Goal: Task Accomplishment & Management: Manage account settings

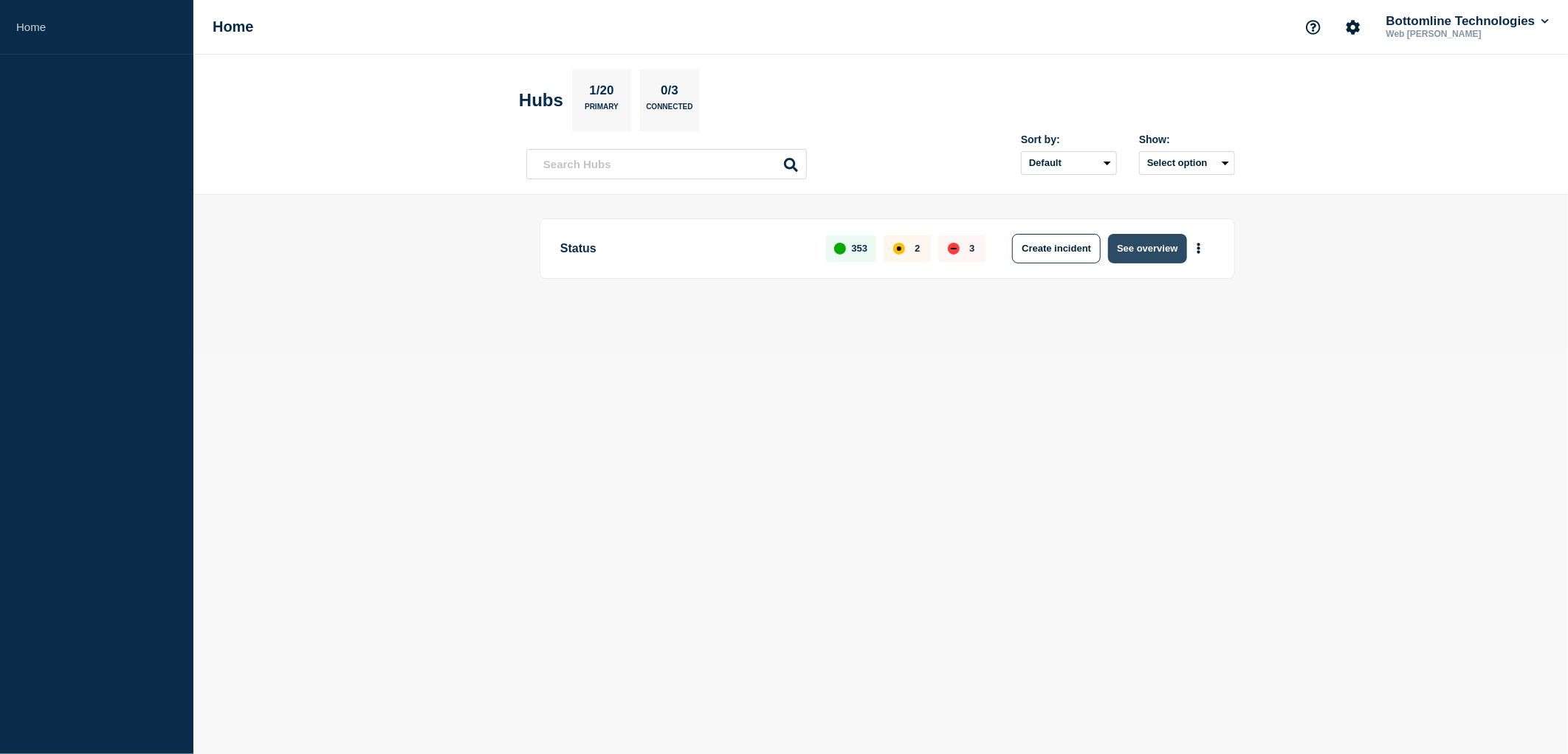
click at [1144, 247] on button "See overview" at bounding box center [1147, 248] width 78 height 30
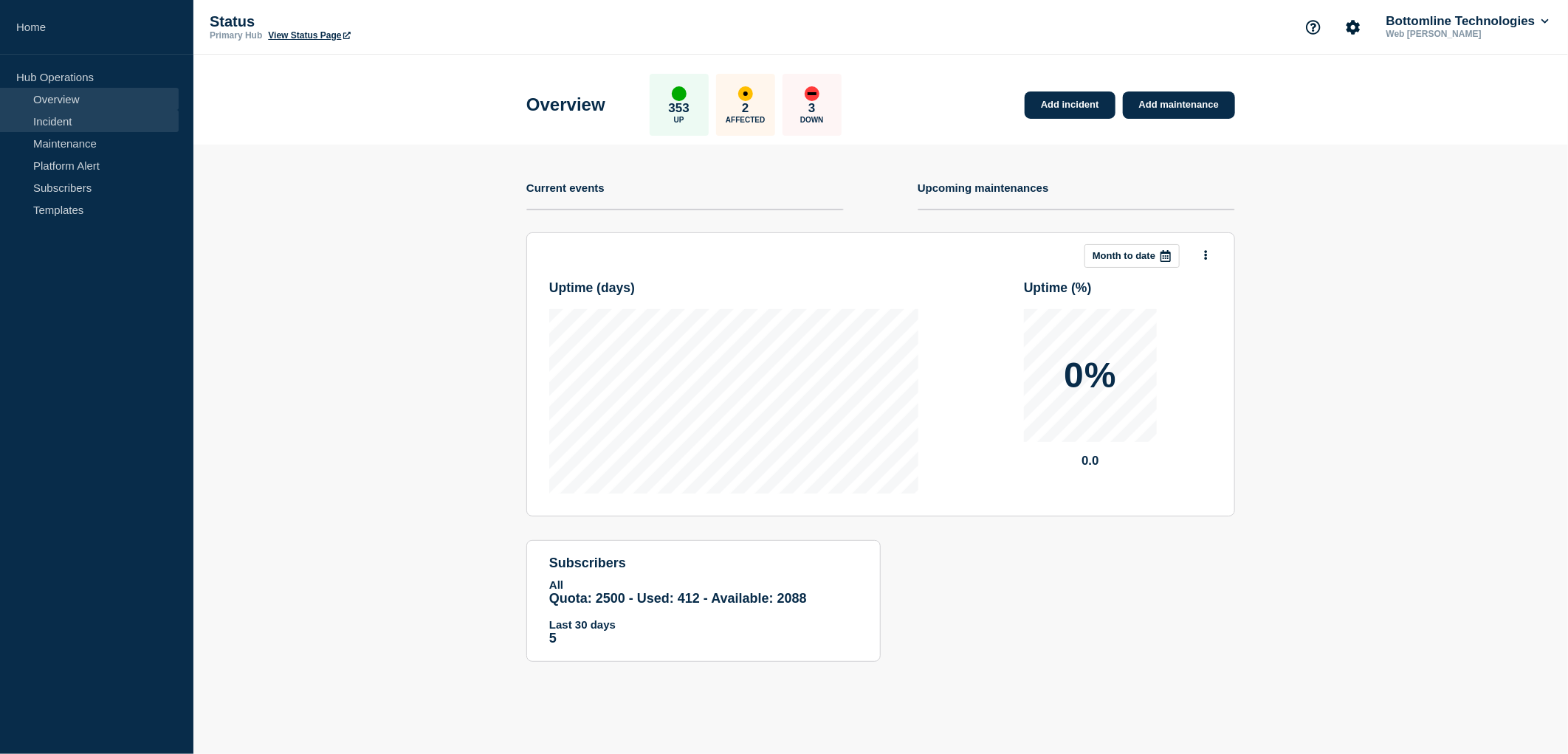
click at [82, 121] on link "Incident" at bounding box center [89, 121] width 179 height 22
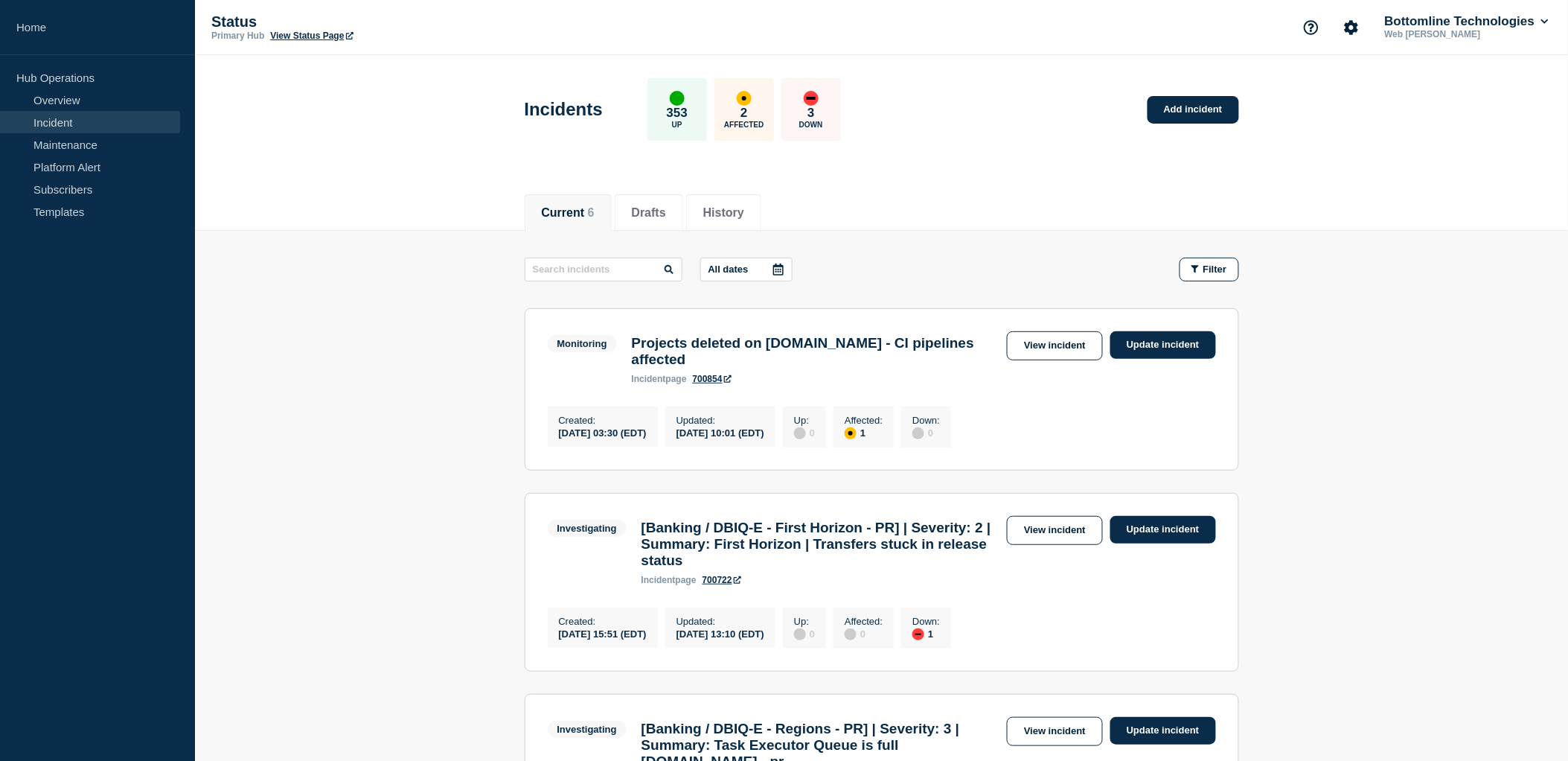
click at [754, 352] on h3 "Projects deleted on [DOMAIN_NAME] - CI pipelines affected" at bounding box center [816, 352] width 368 height 32
click at [1129, 347] on link "Update incident" at bounding box center [1163, 345] width 105 height 27
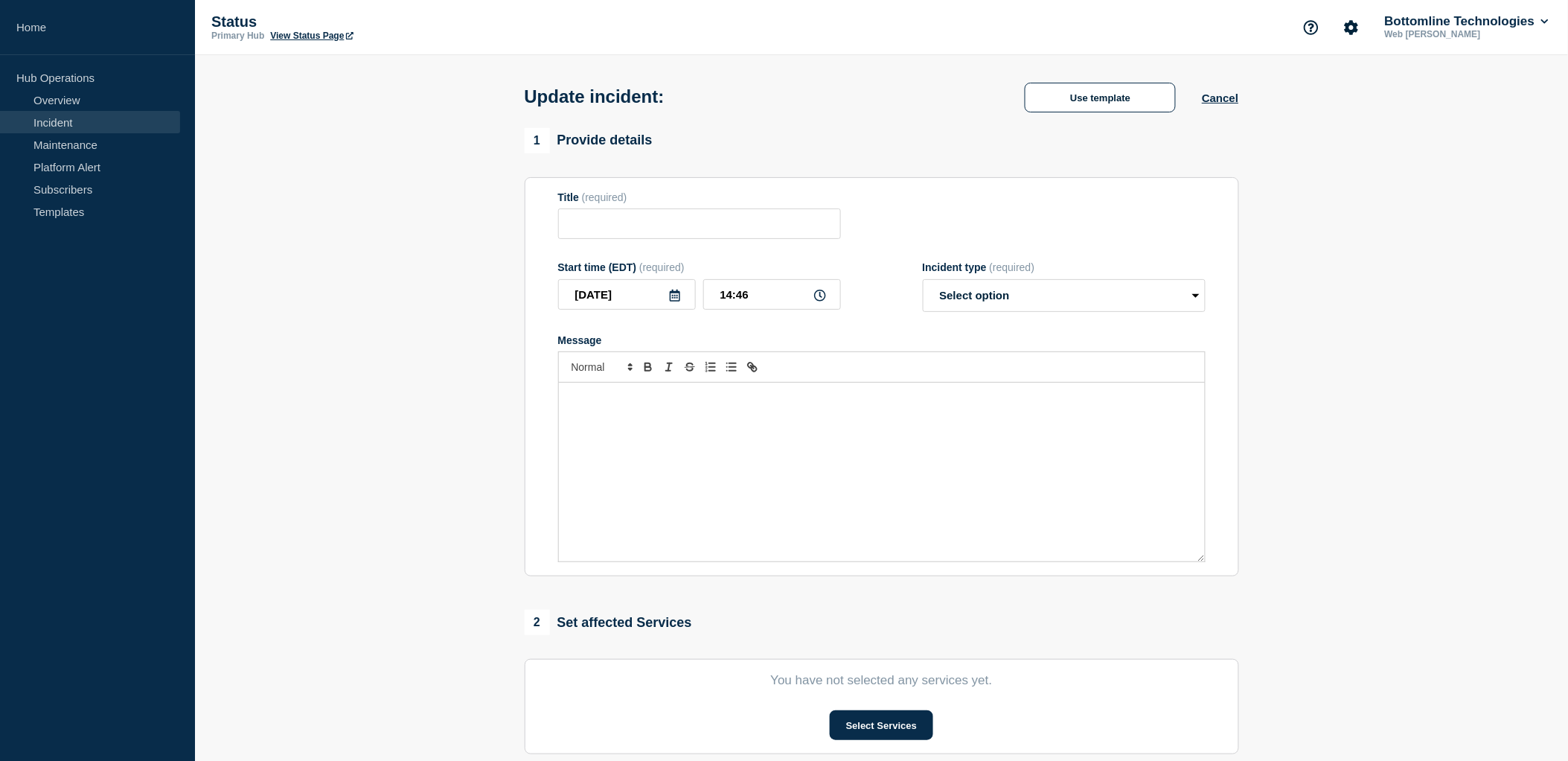
type input "Projects deleted on [DOMAIN_NAME] - CI pipelines affected"
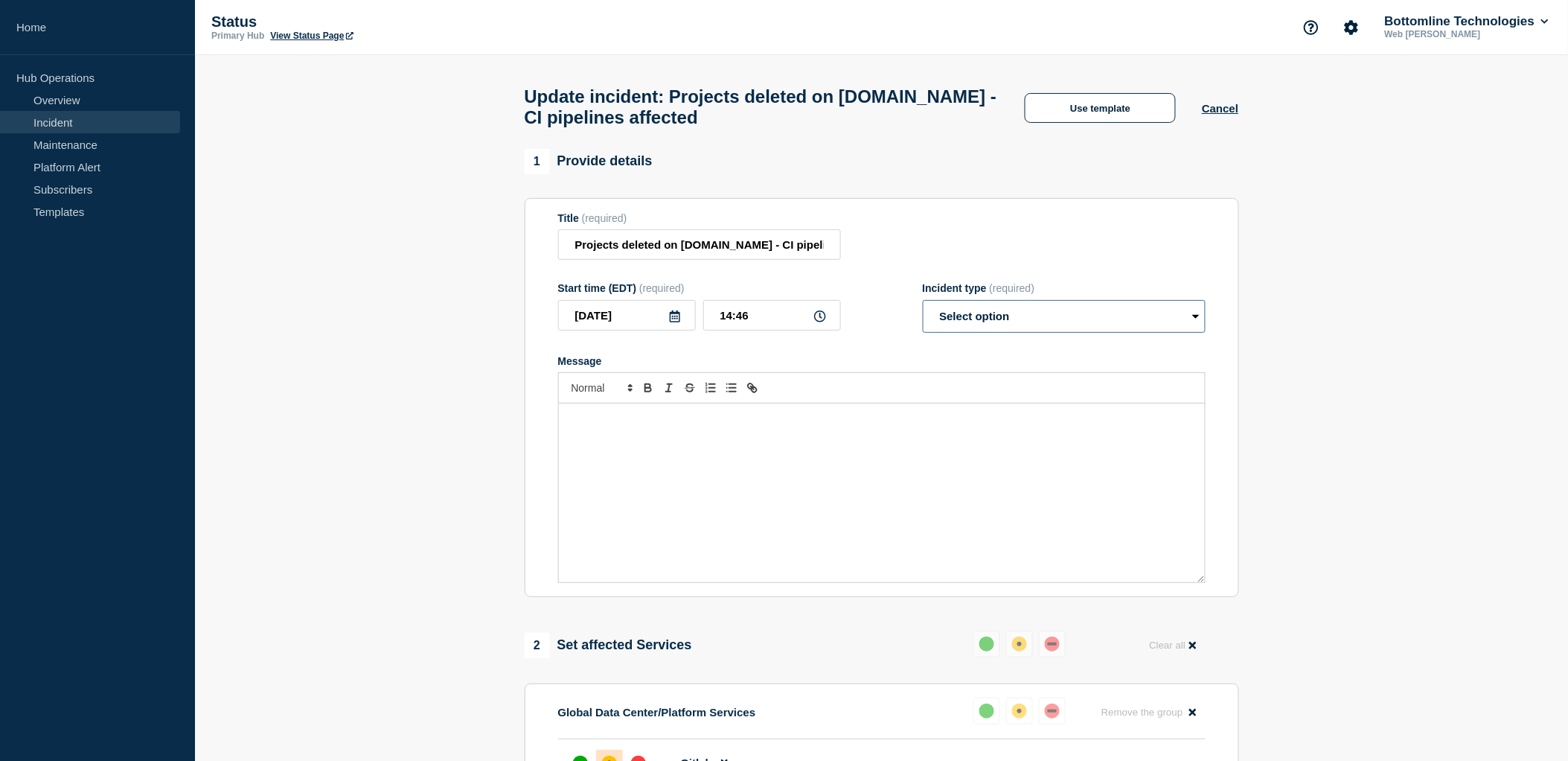
click at [1000, 329] on select "Select option Investigating Identified Monitoring Resolved" at bounding box center [1064, 317] width 282 height 32
select select "monitoring"
click at [923, 308] on select "Select option Investigating Identified Monitoring Resolved" at bounding box center [1064, 317] width 282 height 32
click at [827, 426] on p "Message" at bounding box center [881, 420] width 624 height 14
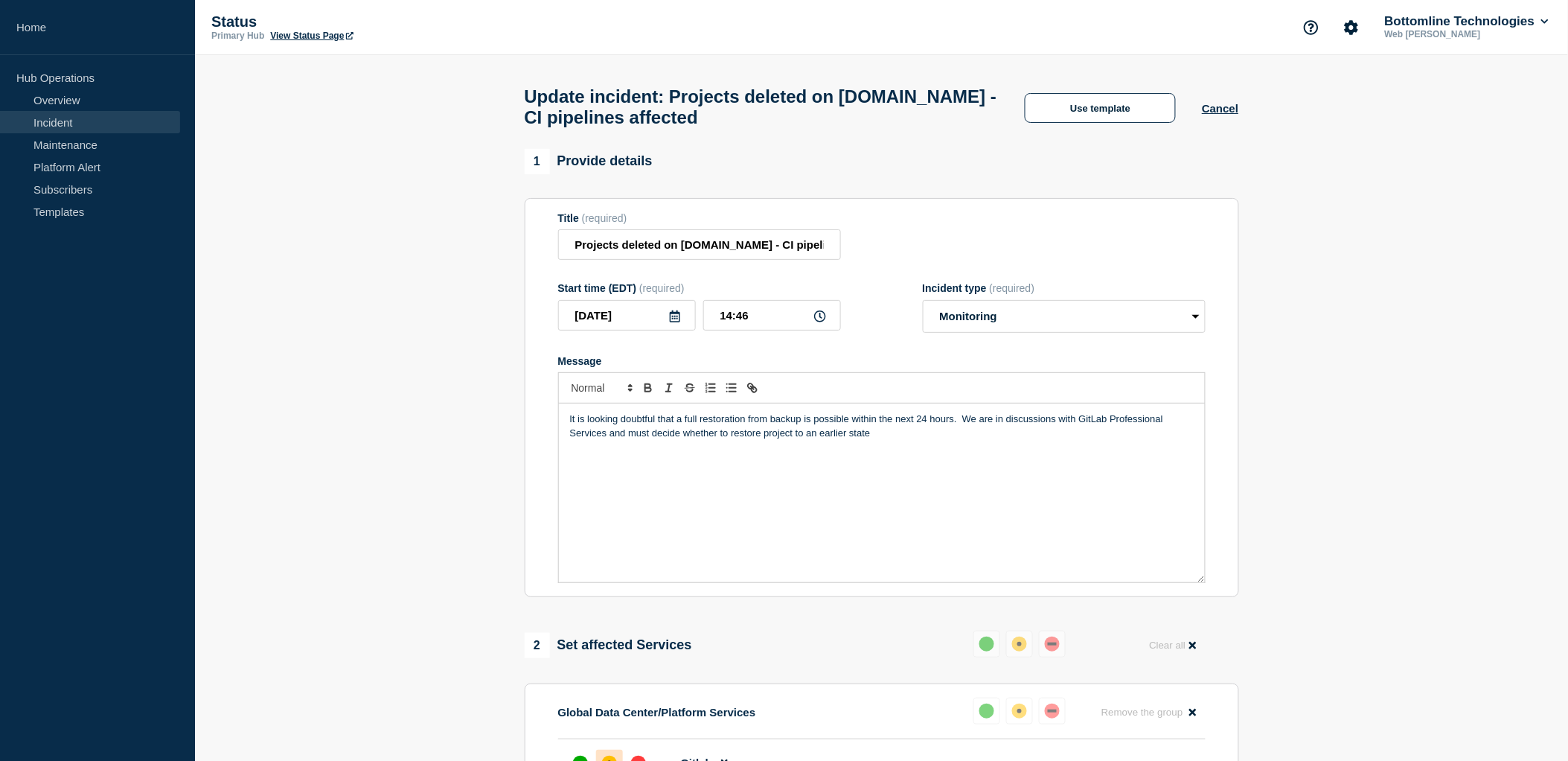
click at [763, 440] on p "It is looking doubtful that a full restoration from backup is possible within t…" at bounding box center [881, 426] width 624 height 27
click at [943, 440] on p "It is looking doubtful that a full restoration from backup is possible within t…" at bounding box center [881, 426] width 624 height 27
drag, startPoint x: 578, startPoint y: 427, endPoint x: 563, endPoint y: 427, distance: 15.0
click at [563, 427] on div "It is looking doubtful that a full restoration from backup is possible within t…" at bounding box center [881, 493] width 646 height 179
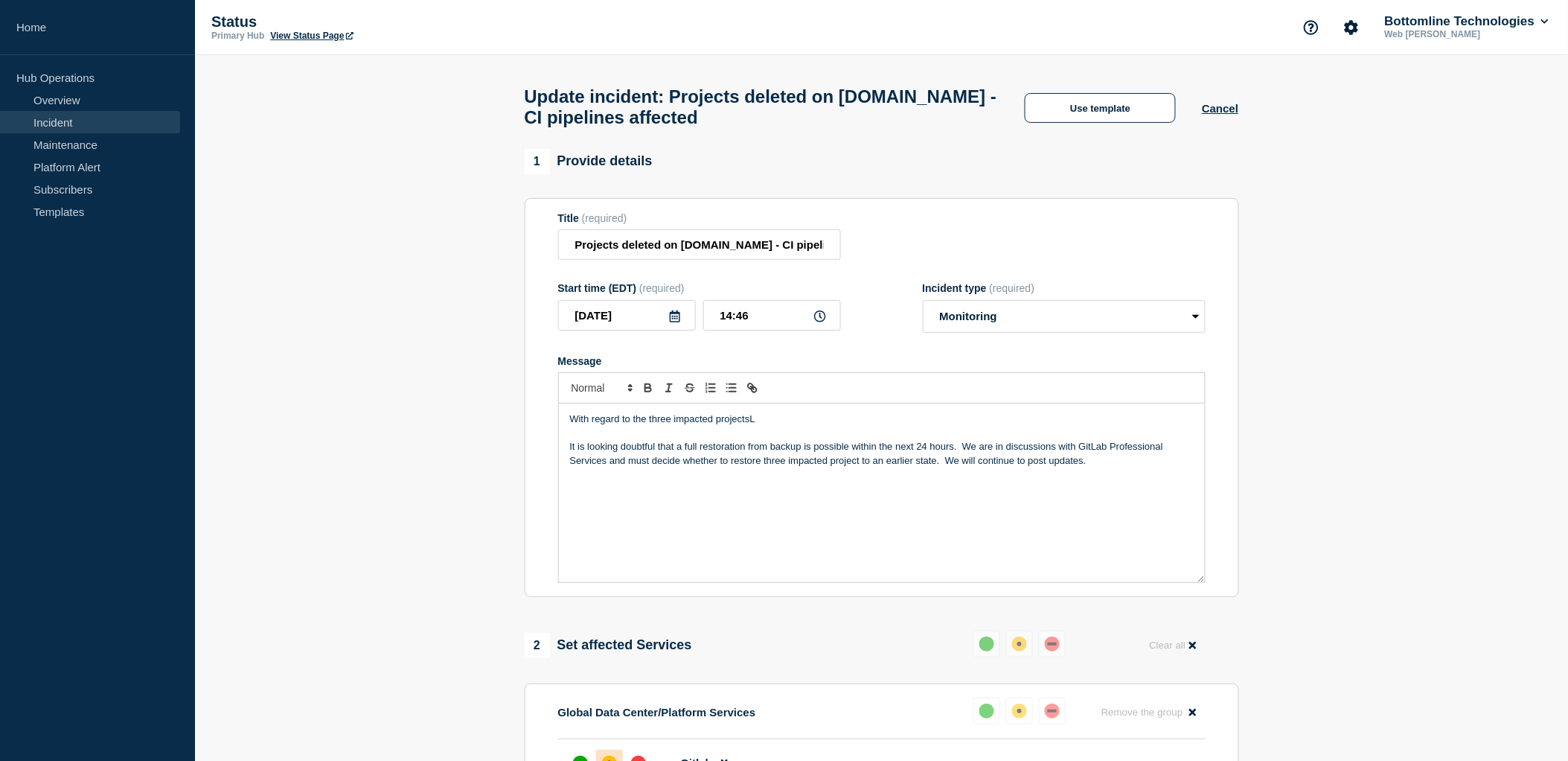
click at [770, 421] on p "With regard to the three impacted projectsL" at bounding box center [881, 420] width 624 height 14
click at [799, 426] on p "With regard to the three impacted projects:" at bounding box center [881, 420] width 624 height 14
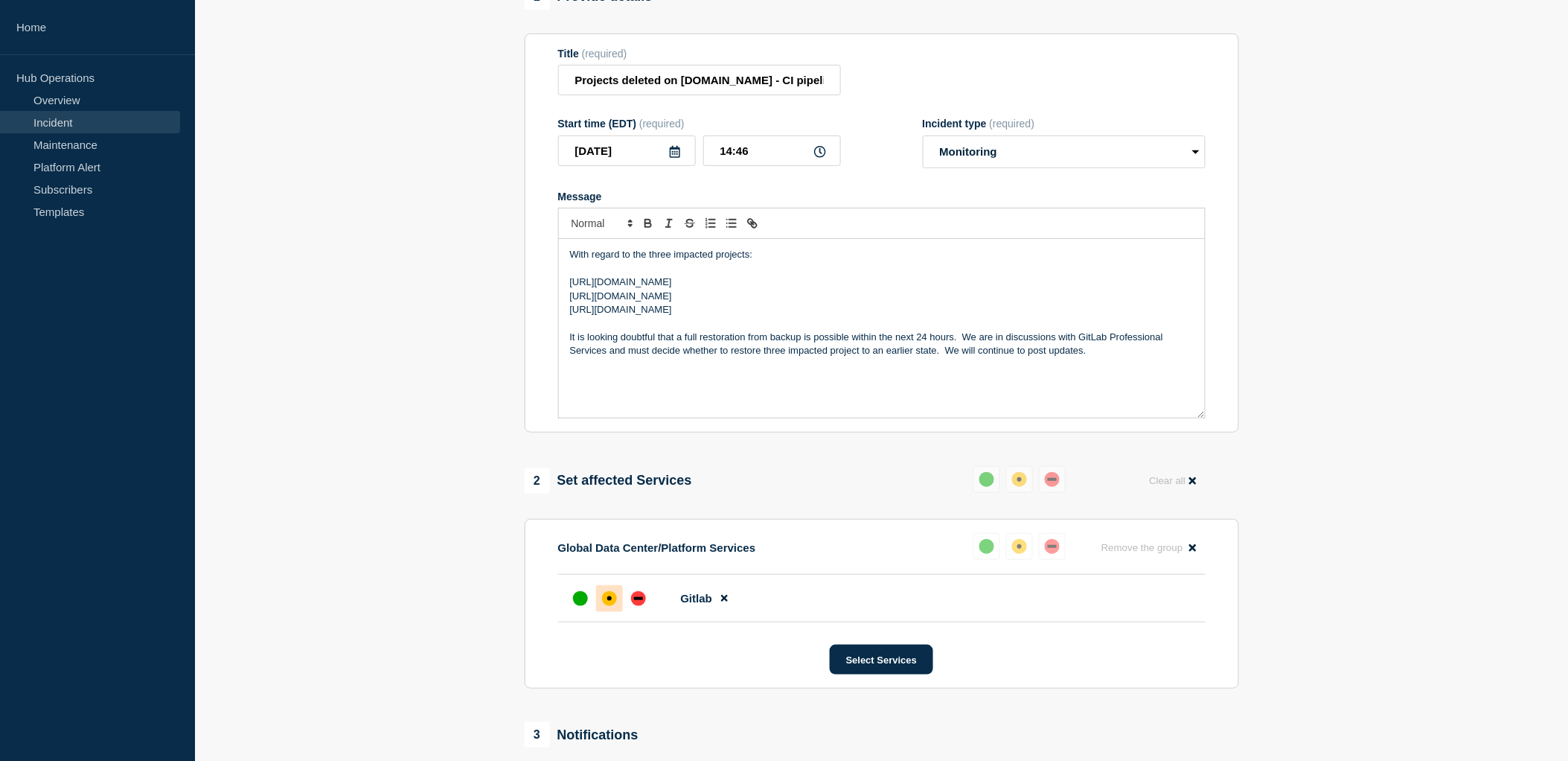
scroll to position [165, 0]
drag, startPoint x: 812, startPoint y: 318, endPoint x: 564, endPoint y: 291, distance: 249.5
click at [564, 291] on div "With regard to the three impacted projects: [URL][DOMAIN_NAME] [URL][DOMAIN_NAM…" at bounding box center [881, 328] width 646 height 179
click at [727, 229] on icon "Toggle bulleted list" at bounding box center [732, 223] width 14 height 14
click at [824, 269] on p "Message" at bounding box center [881, 268] width 624 height 14
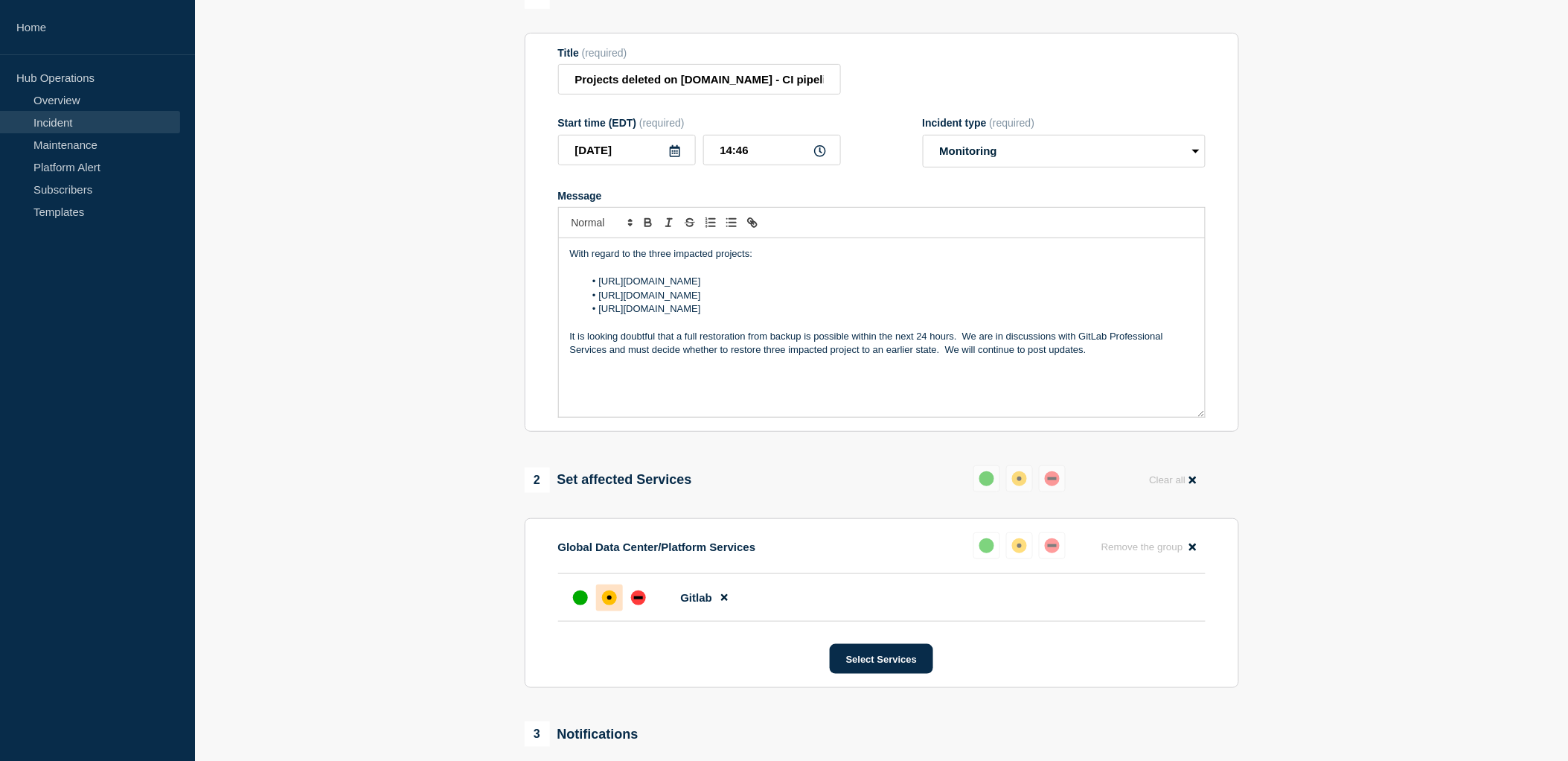
click at [937, 358] on p "It is looking doubtful that a full restoration from backup is possible within t…" at bounding box center [881, 344] width 624 height 27
click at [940, 358] on p "It is looking doubtful that a full restoration from backup is possible within t…" at bounding box center [881, 344] width 624 height 27
click at [580, 398] on p ". We will continue to post updates." at bounding box center [881, 392] width 624 height 14
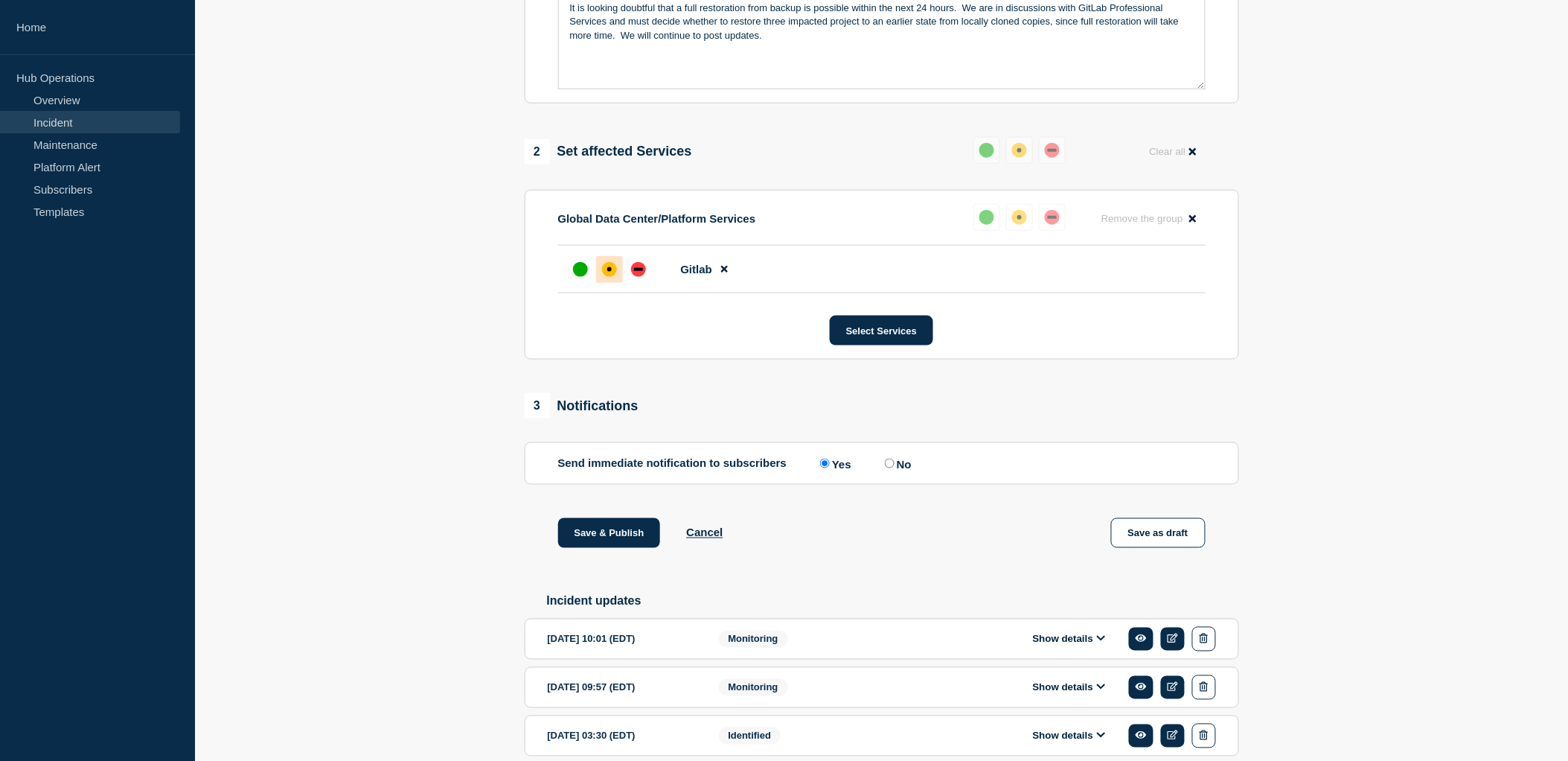
scroll to position [571, 0]
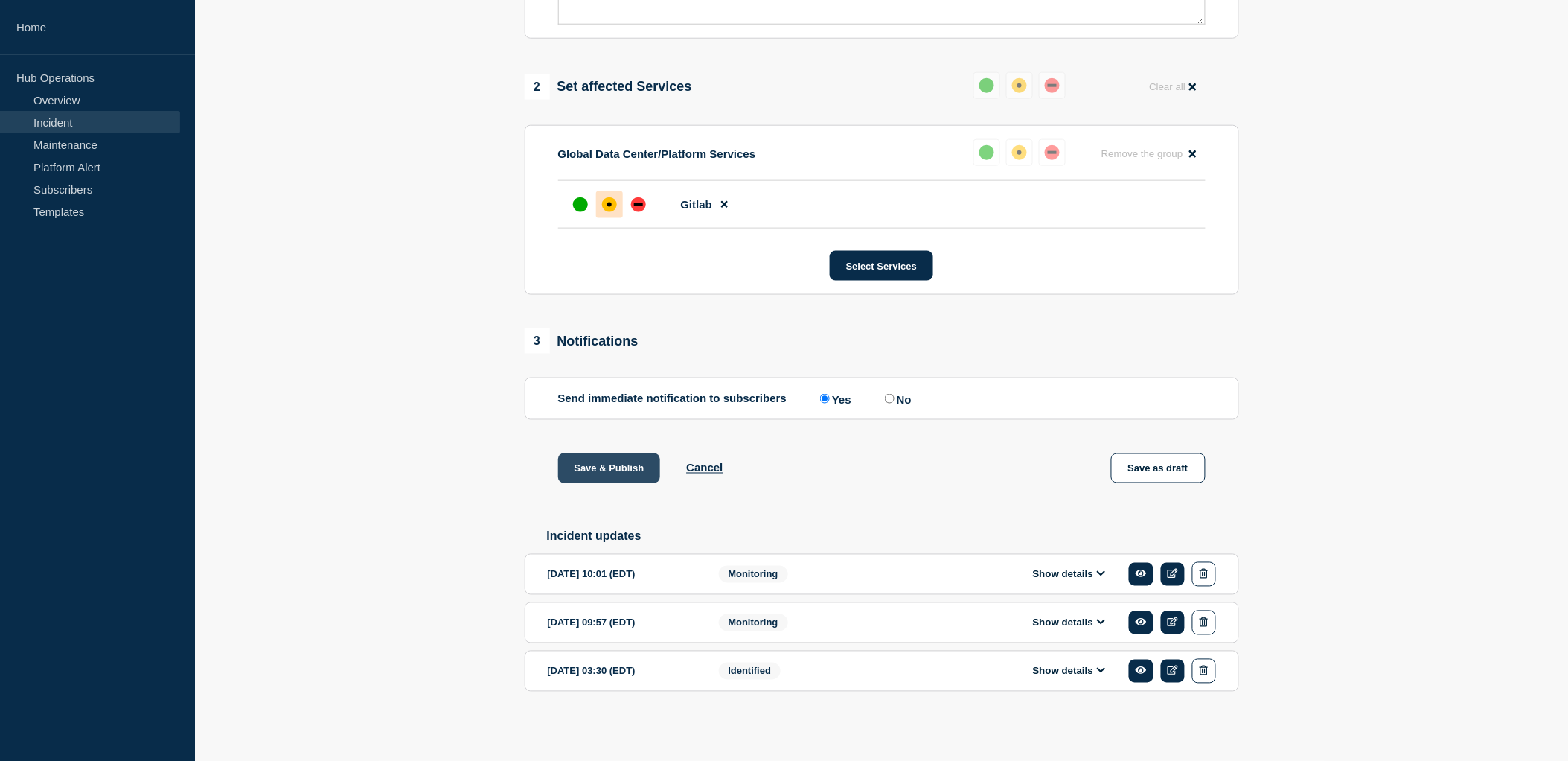
click at [601, 466] on button "Save & Publish" at bounding box center [609, 468] width 103 height 30
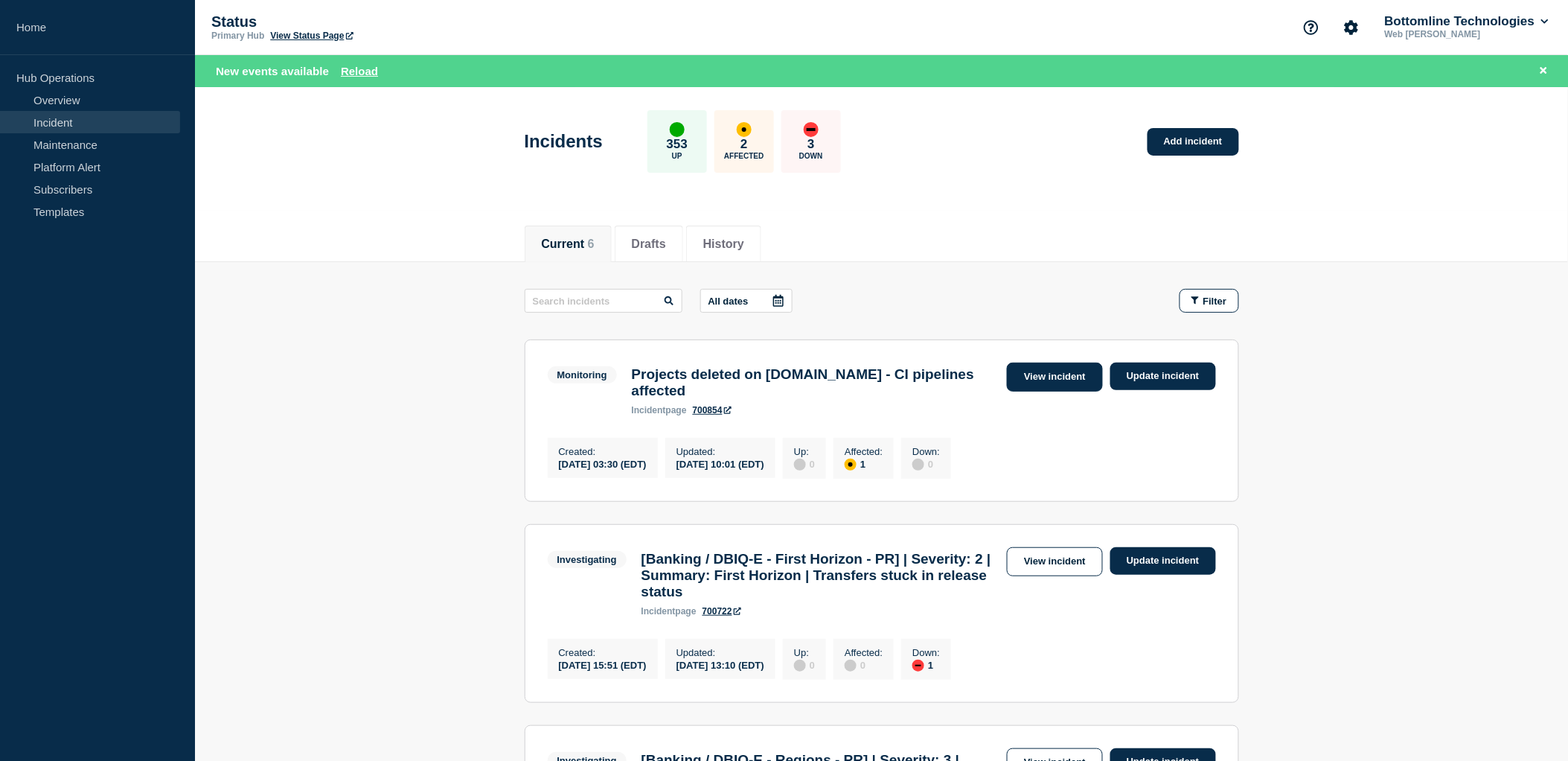
click at [1075, 374] on link "View incident" at bounding box center [1055, 377] width 96 height 29
